Goal: Book appointment/travel/reservation

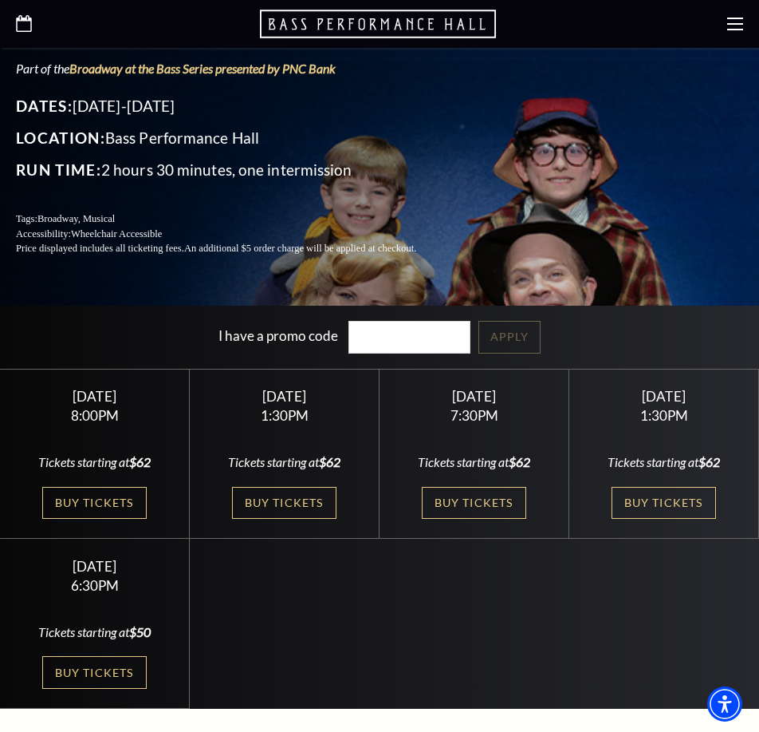
scroll to position [325, 0]
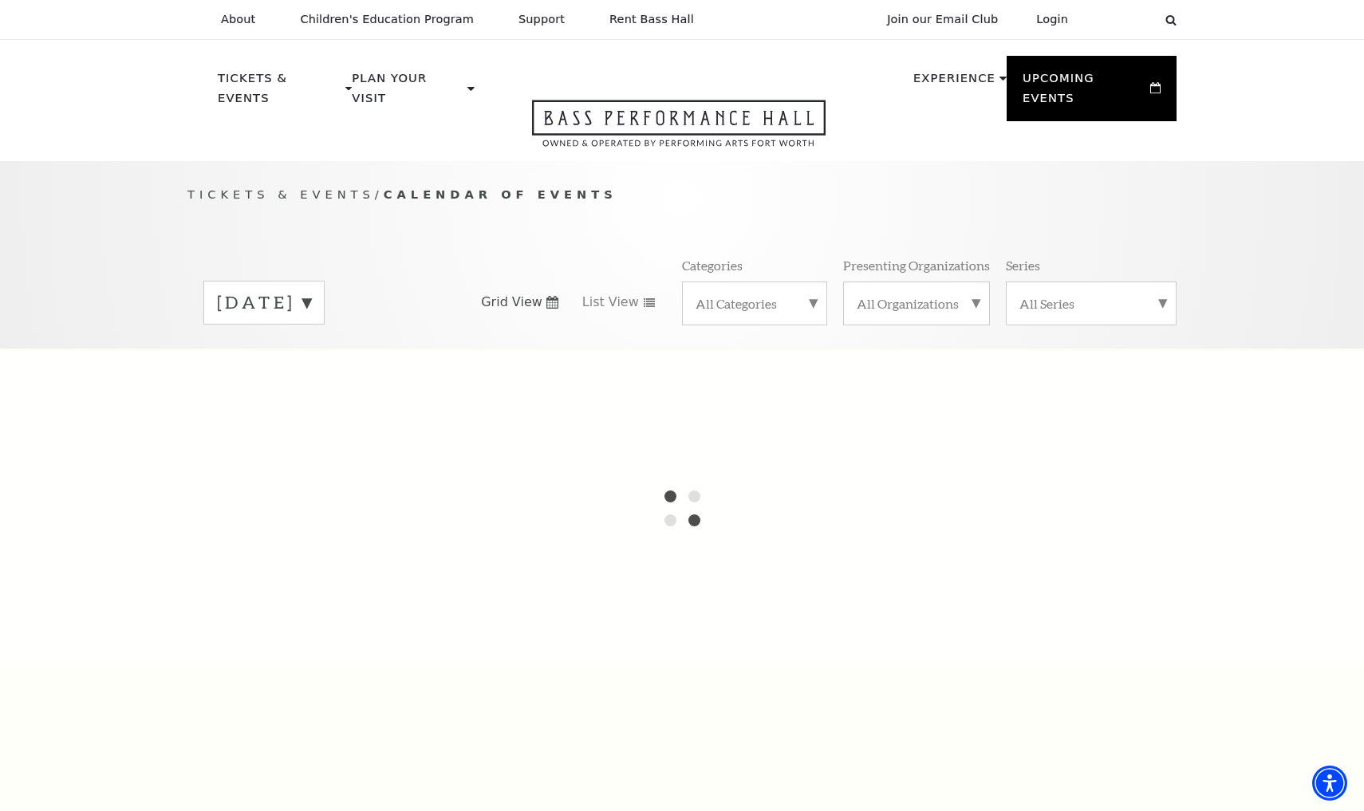
click at [311, 290] on label "[DATE]" at bounding box center [264, 302] width 94 height 25
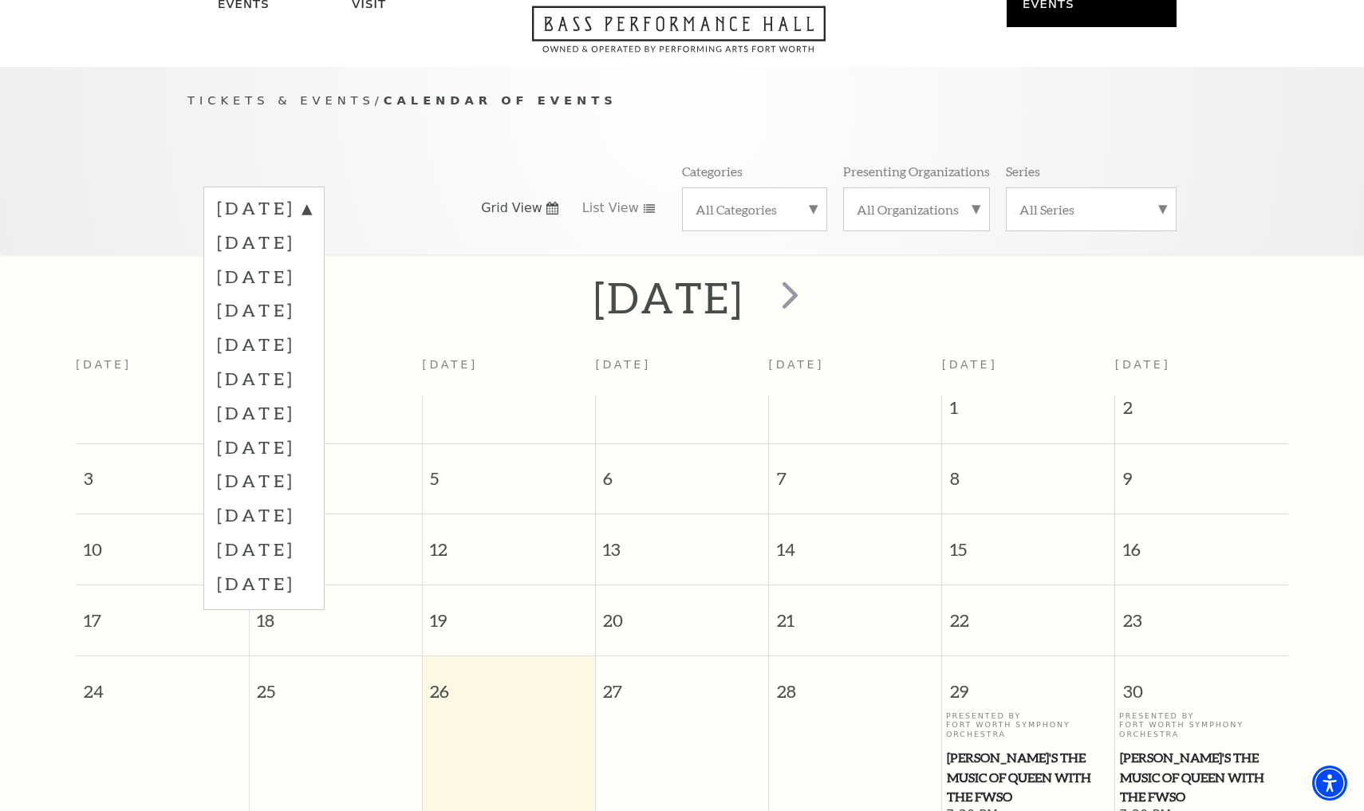
scroll to position [96, 0]
click at [471, 186] on div "[DATE] [DATE] [DATE] [DATE] [DATE] [DATE] [DATE] [DATE] [DATE] [DATE] [DATE] [D…" at bounding box center [681, 206] width 989 height 91
click at [759, 273] on span "next" at bounding box center [789, 292] width 45 height 45
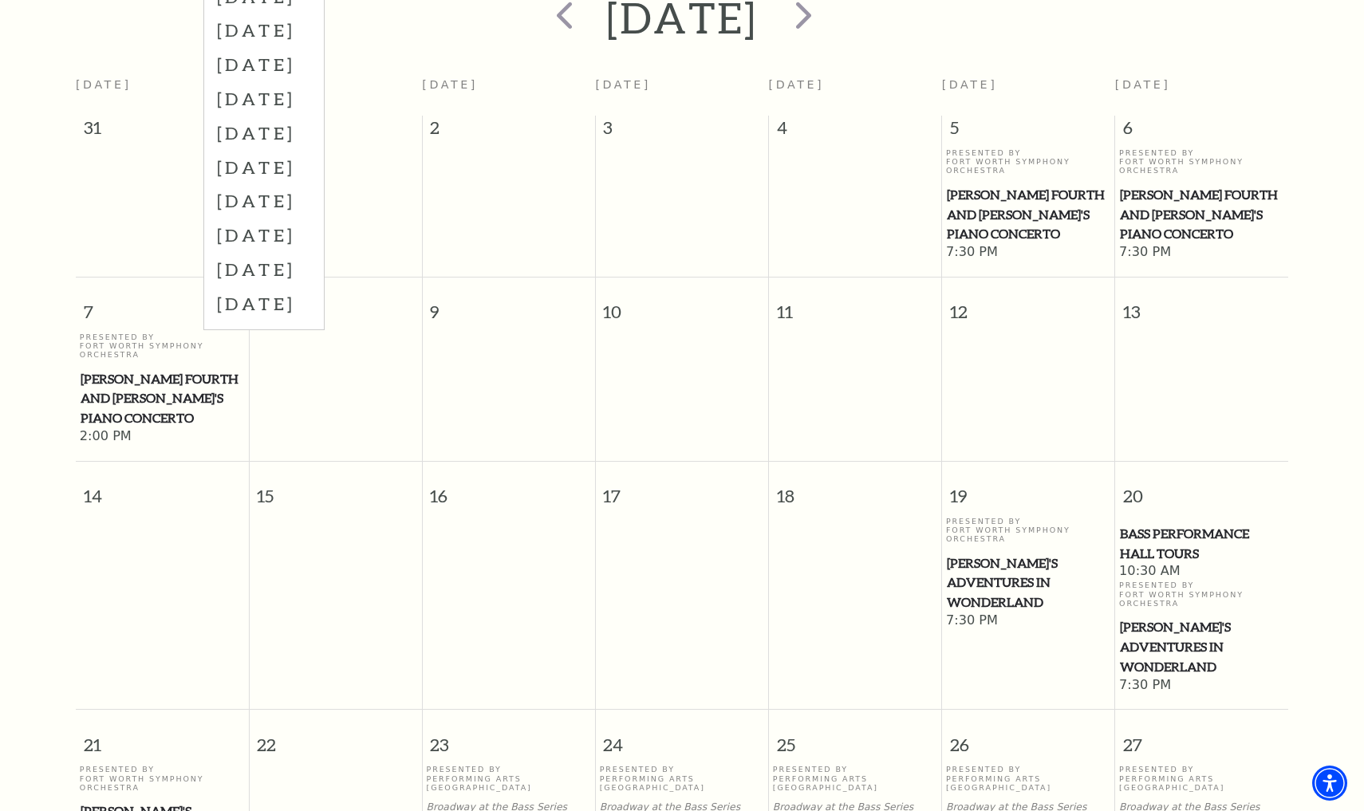
scroll to position [330, 0]
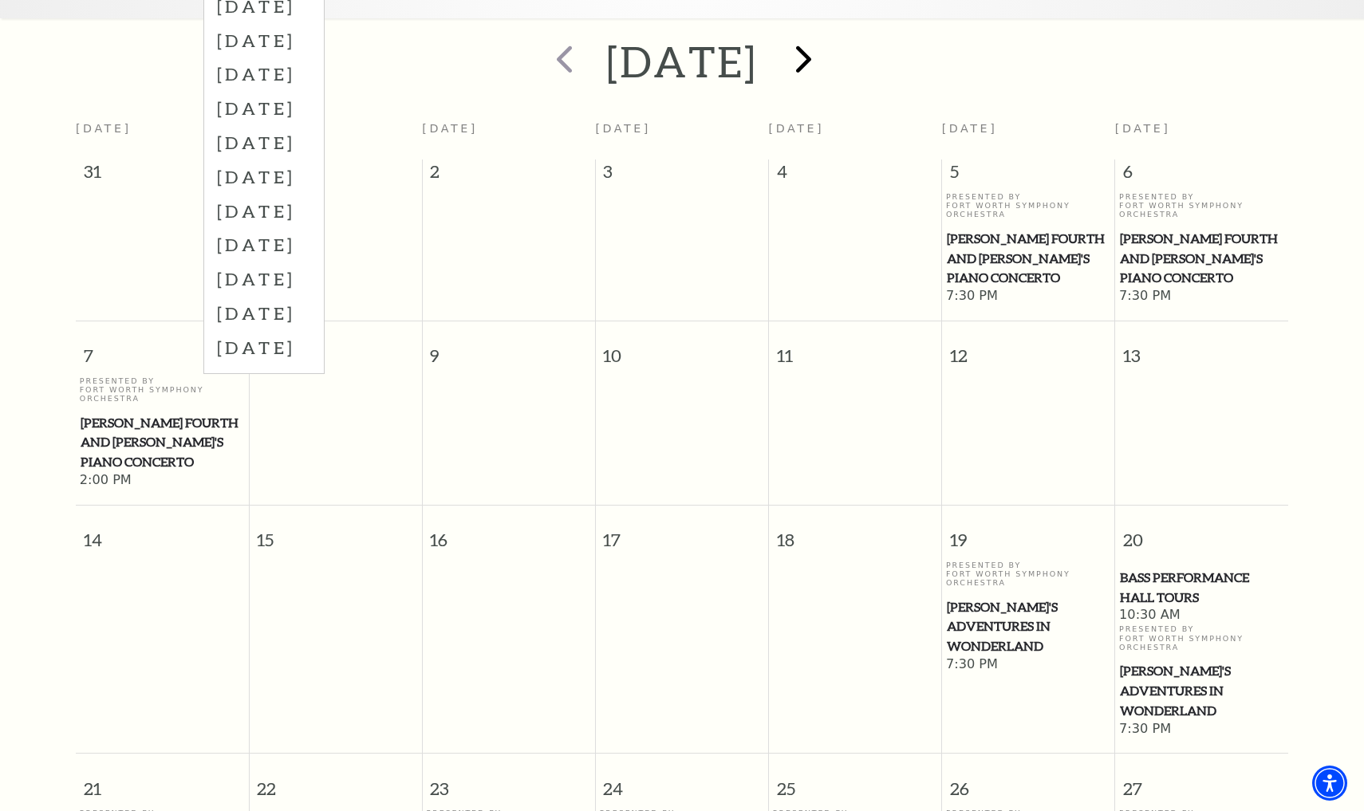
click at [759, 45] on span "next" at bounding box center [803, 58] width 45 height 45
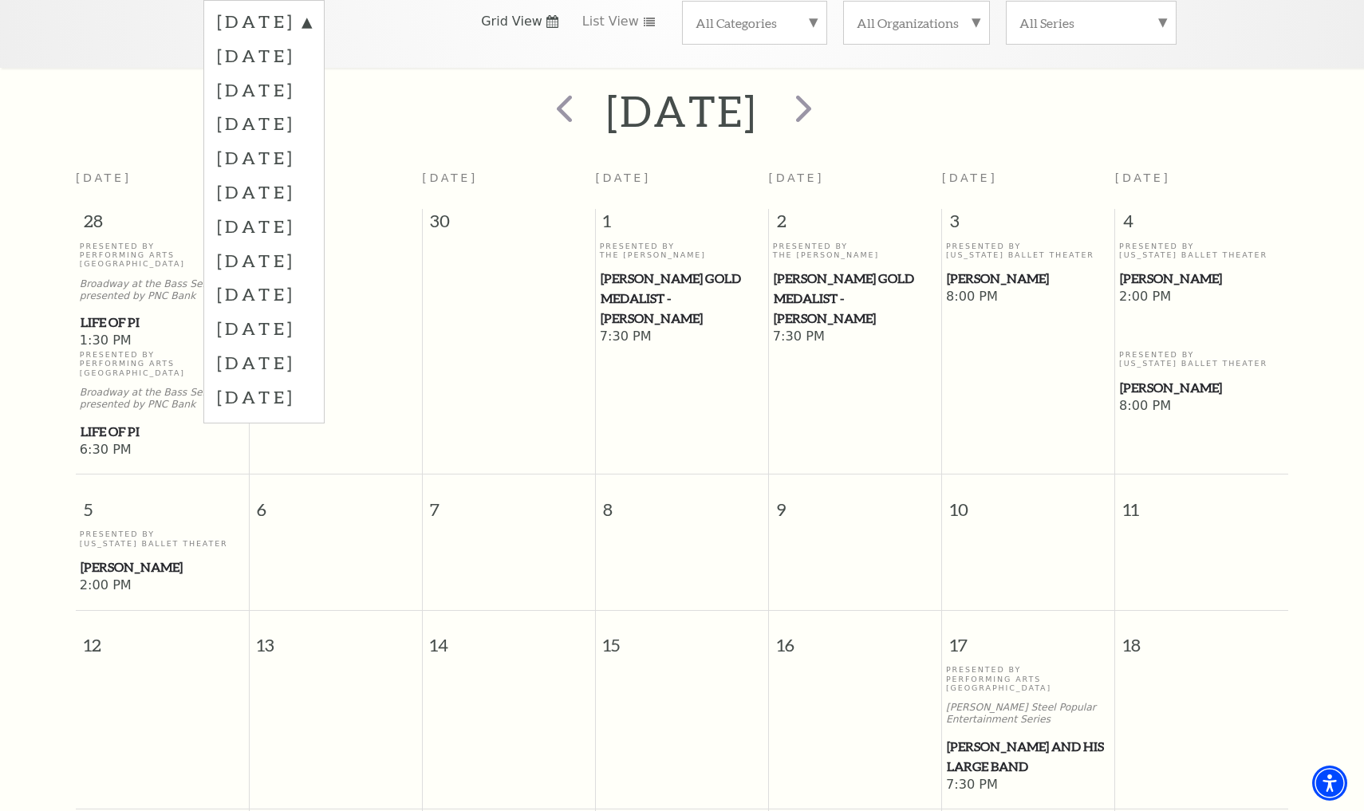
scroll to position [278, 0]
click at [759, 102] on span "next" at bounding box center [803, 110] width 45 height 45
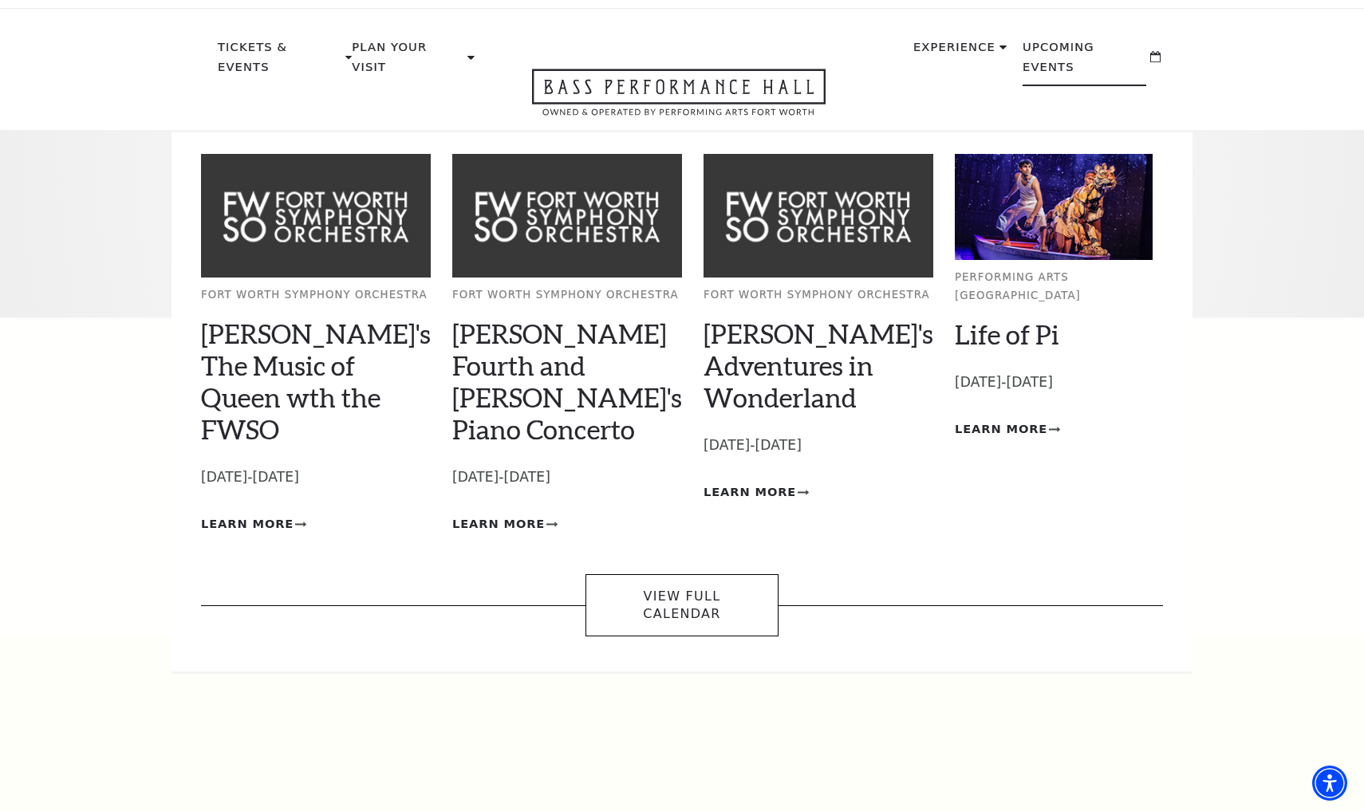
scroll to position [6, 0]
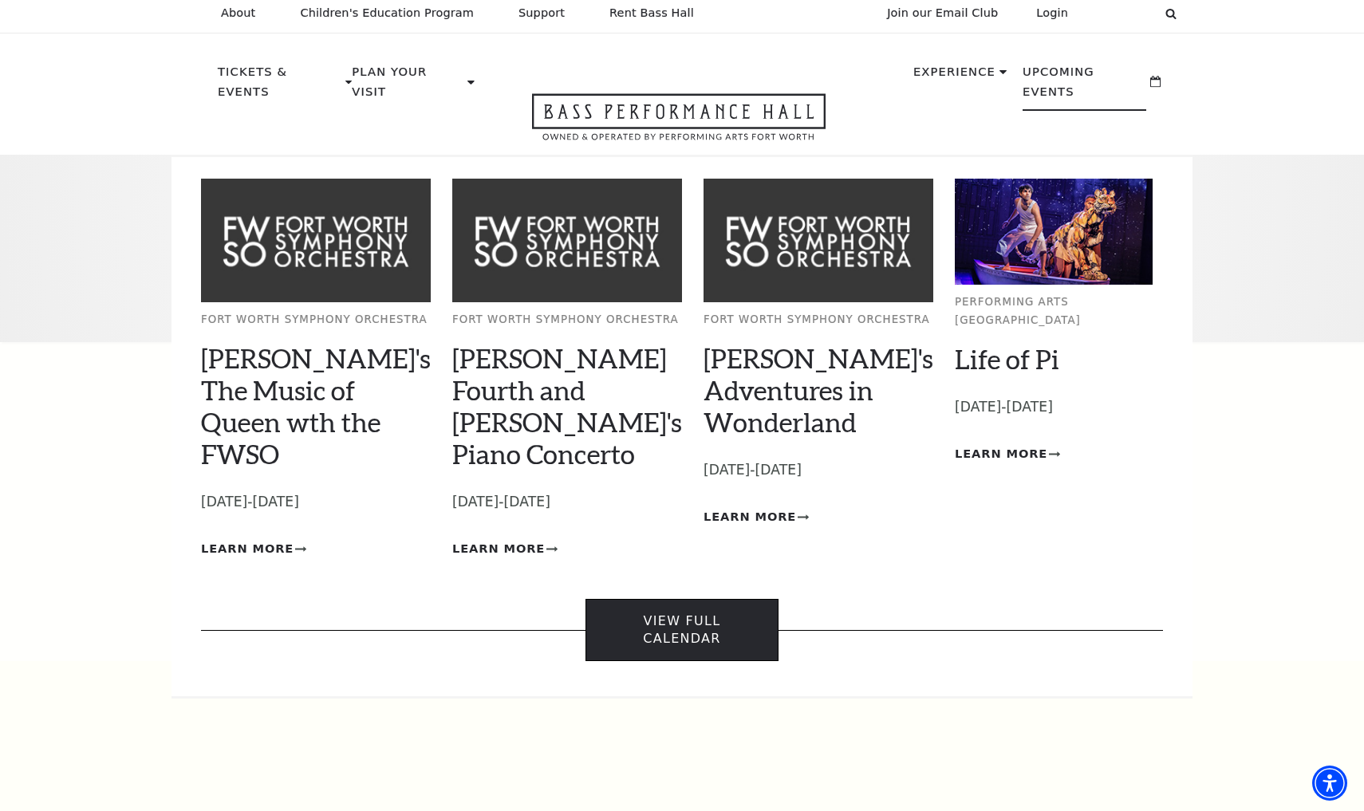
click at [728, 599] on link "View Full Calendar" at bounding box center [682, 630] width 192 height 63
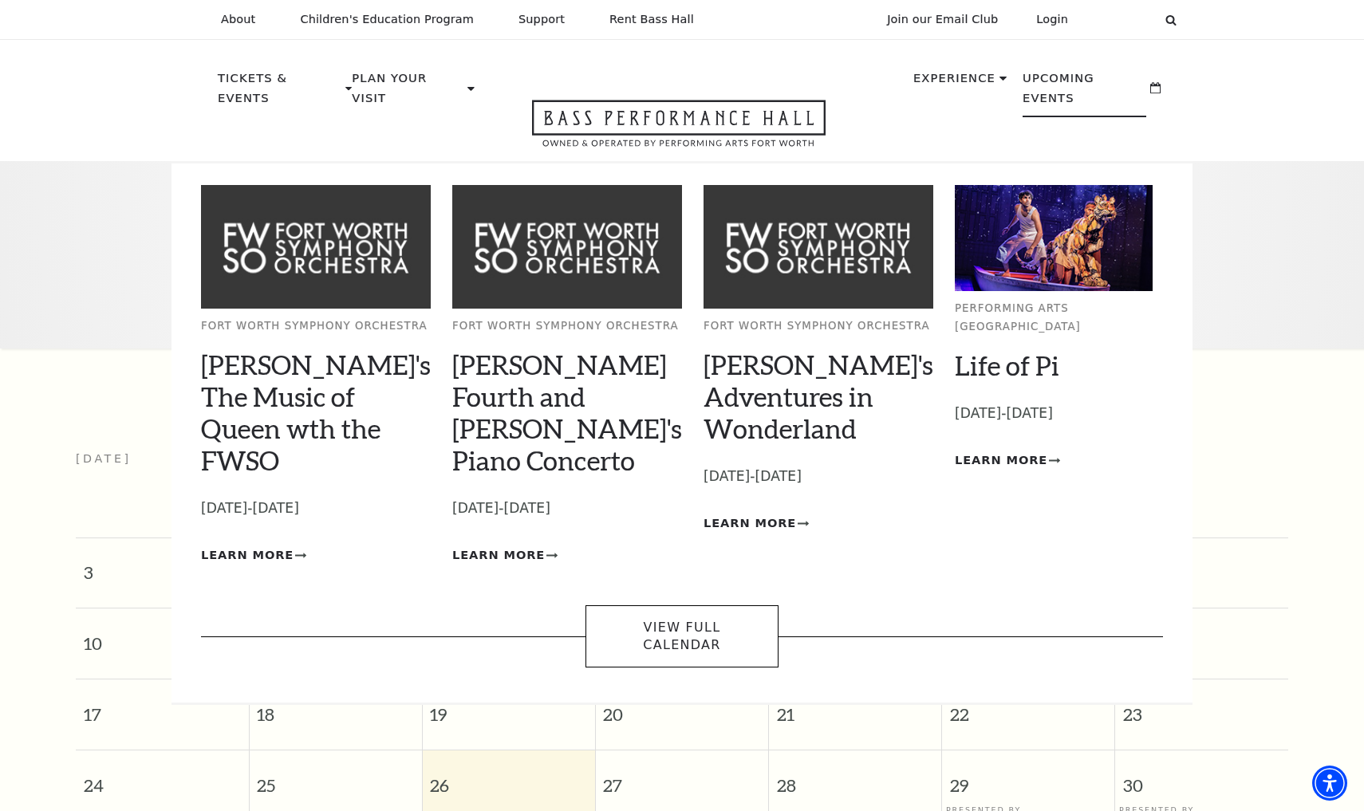
click at [1087, 80] on p "Upcoming Events" at bounding box center [1085, 93] width 124 height 49
